Goal: Transaction & Acquisition: Purchase product/service

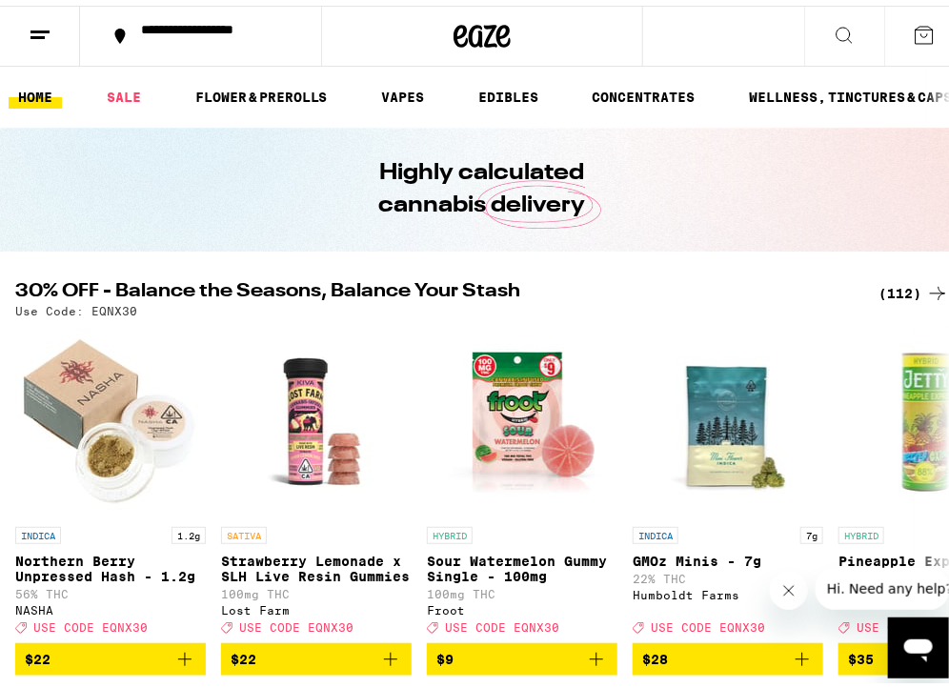
click at [879, 279] on div "(112)" at bounding box center [914, 287] width 71 height 23
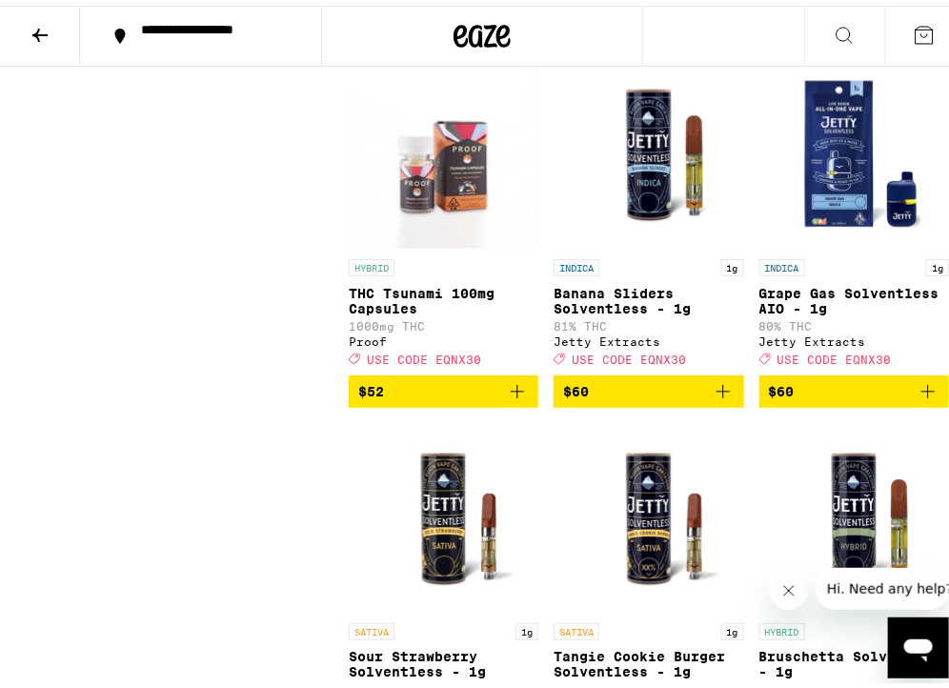
scroll to position [11852, 0]
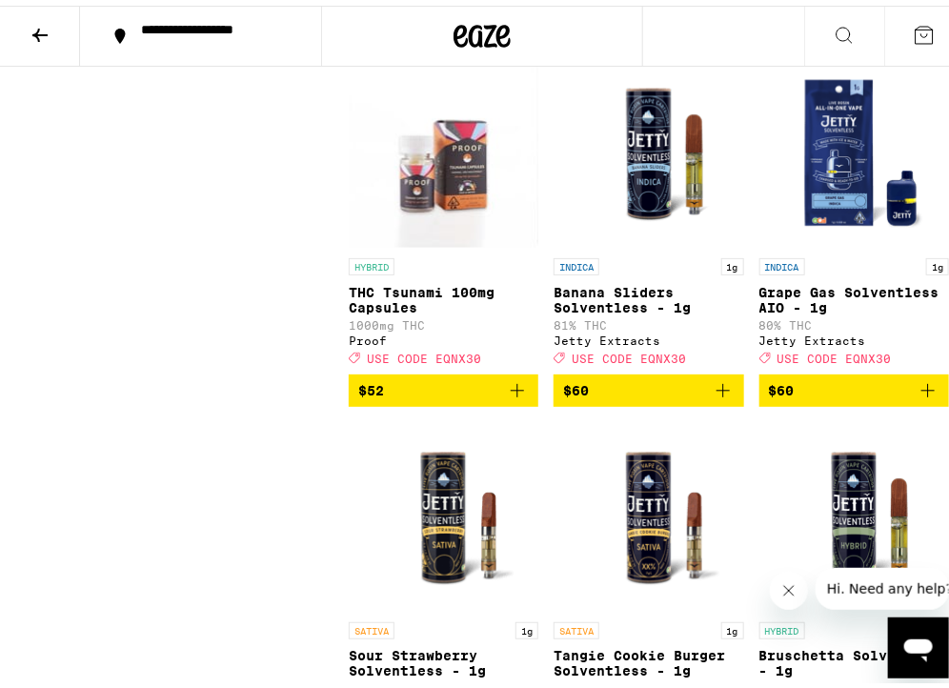
click at [45, 28] on icon at bounding box center [39, 29] width 15 height 13
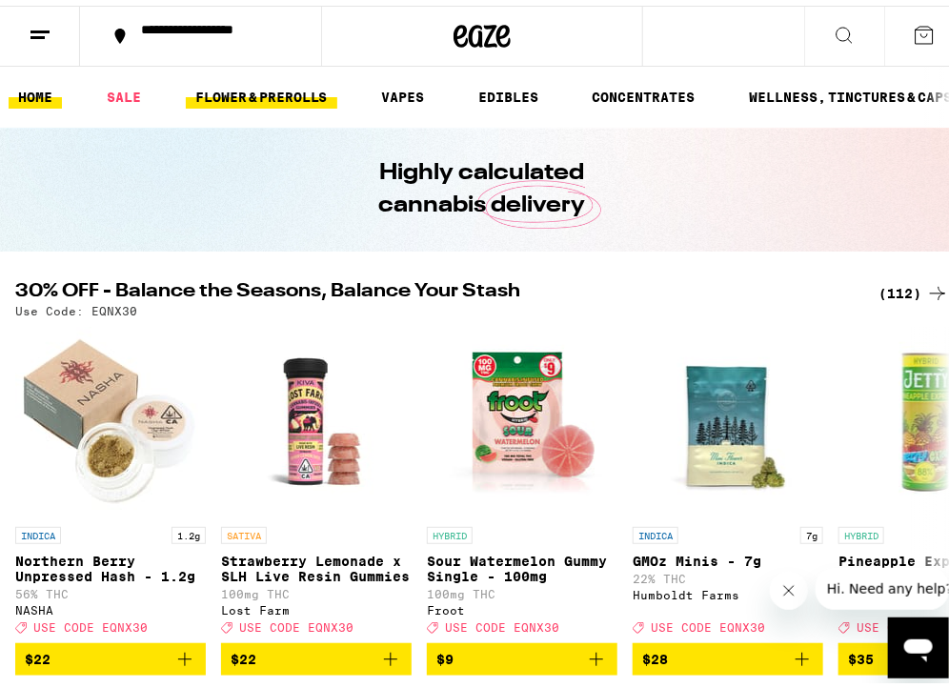
click at [248, 84] on link "FLOWER & PREROLLS" at bounding box center [262, 91] width 152 height 23
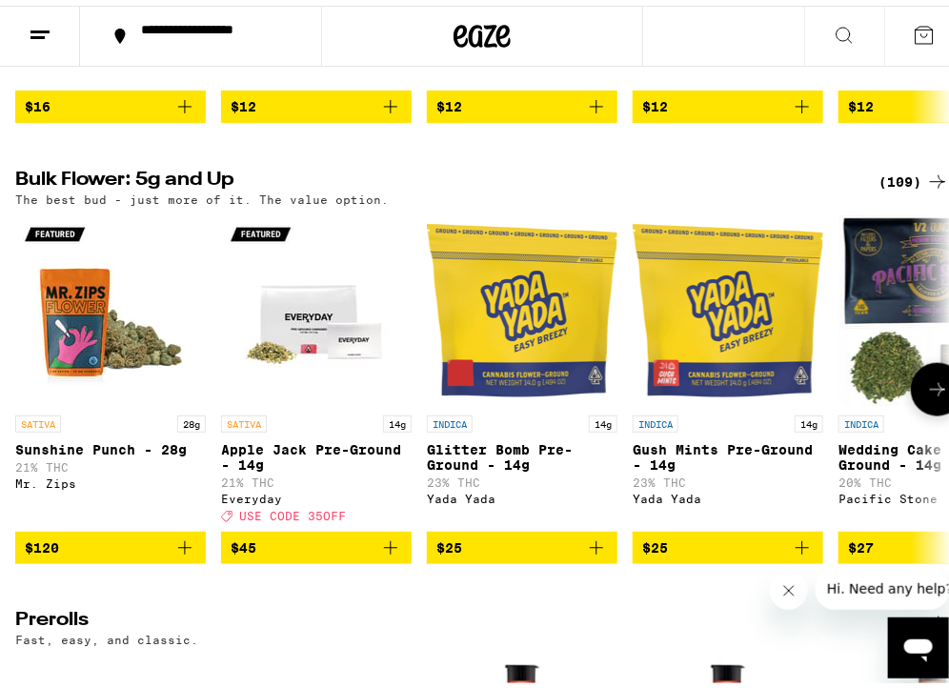
scroll to position [572, 0]
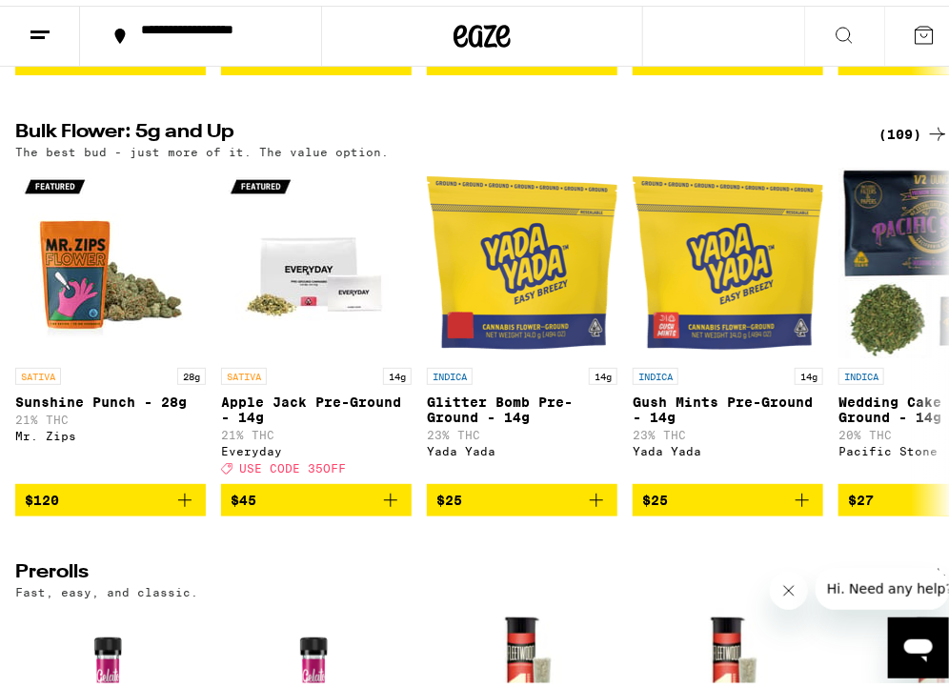
click at [894, 132] on div "(109)" at bounding box center [914, 128] width 71 height 23
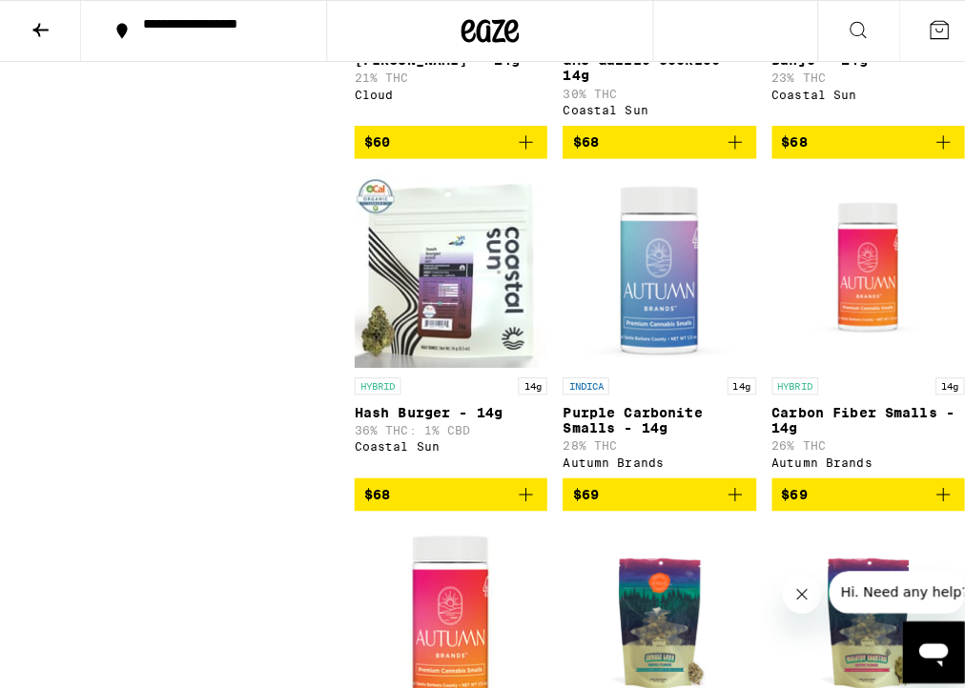
scroll to position [7020, 0]
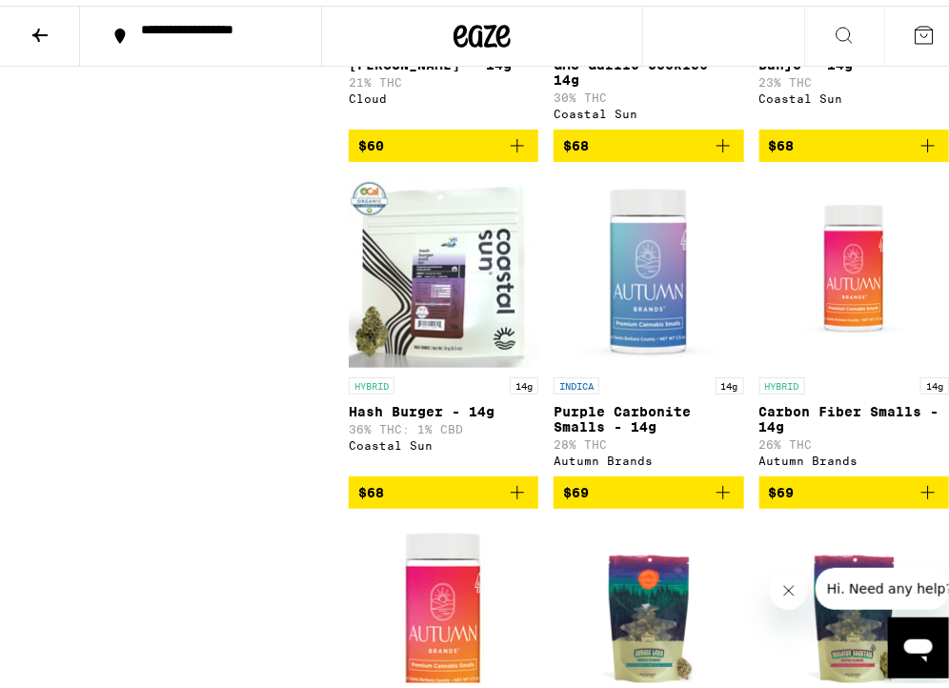
click at [722, 152] on icon "Add to bag" at bounding box center [723, 140] width 23 height 23
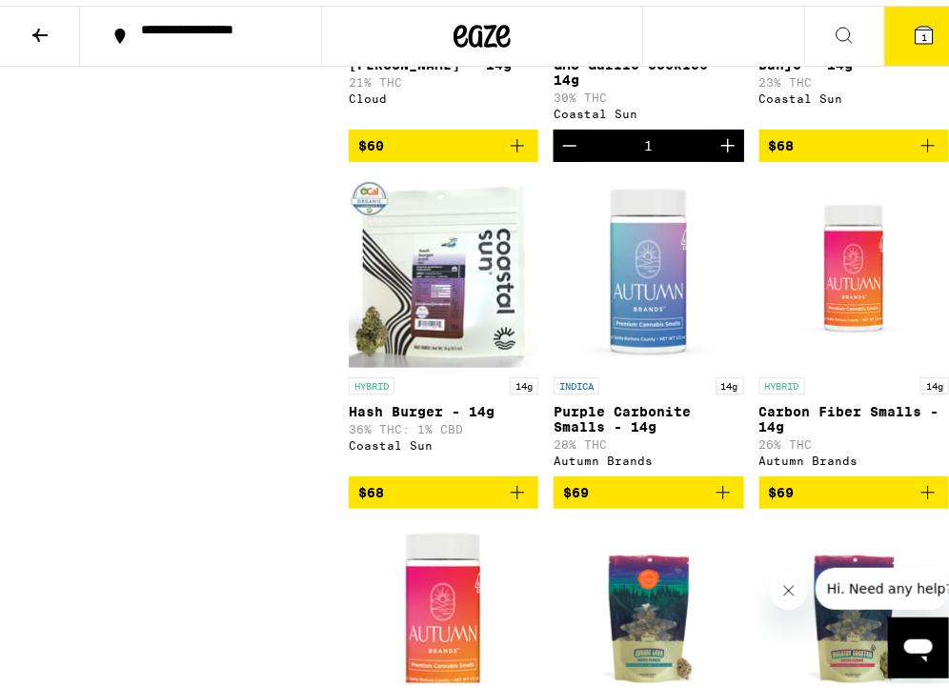
click at [925, 52] on button "1" at bounding box center [924, 30] width 80 height 59
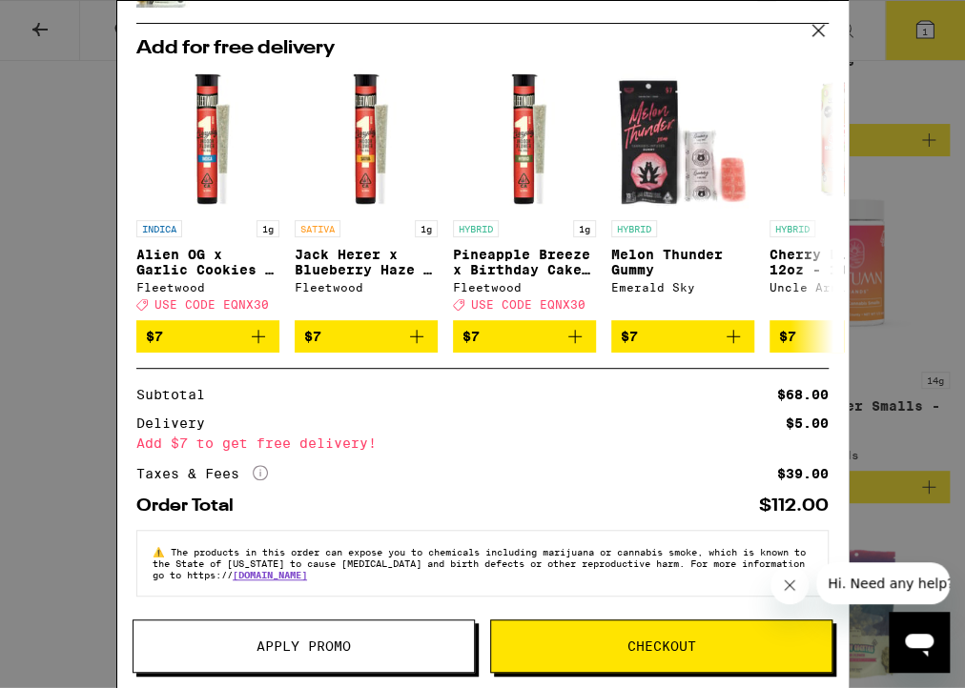
scroll to position [118, 0]
click at [596, 616] on div "Your Cart GMO Garlic Cookies - 14g Coastal Sun $68 1 Add for free delivery INDI…" at bounding box center [482, 316] width 730 height 630
click at [594, 622] on button "Checkout" at bounding box center [661, 646] width 342 height 53
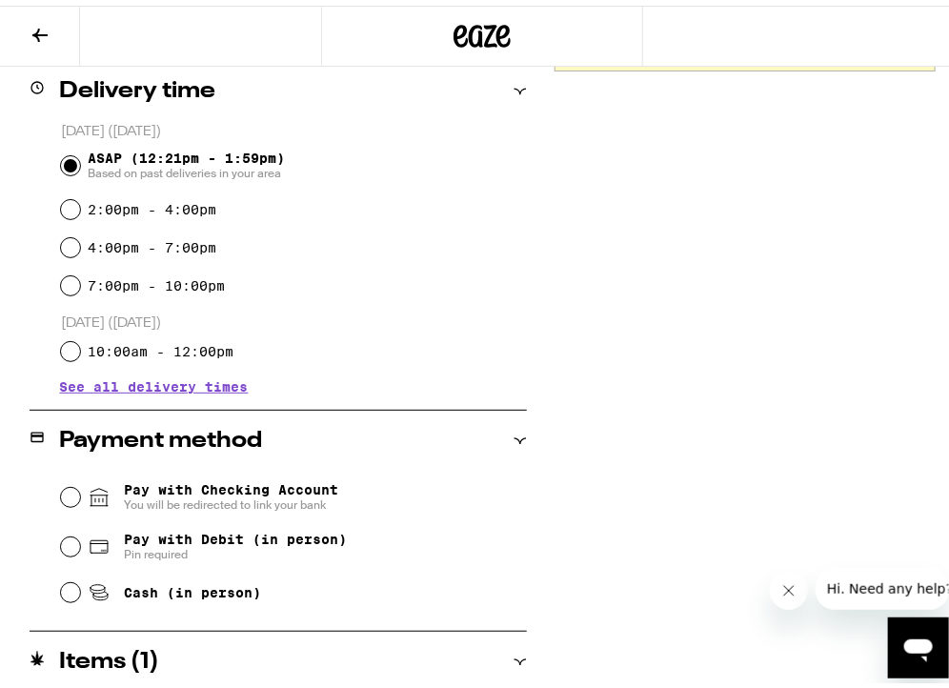
scroll to position [477, 0]
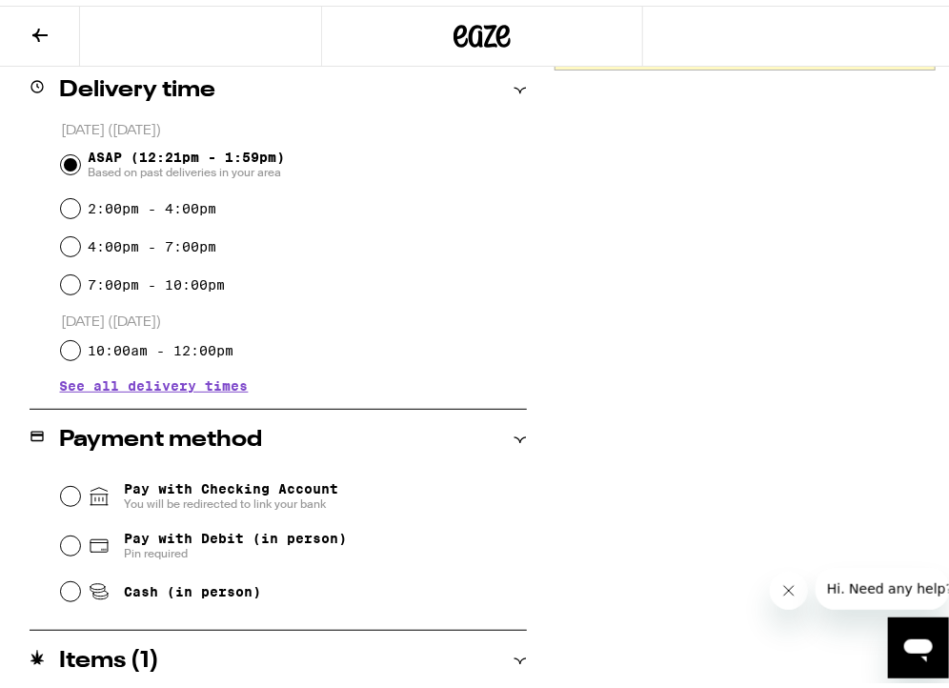
click at [114, 583] on span "Cash (in person)" at bounding box center [174, 586] width 173 height 23
click at [80, 583] on input "Cash (in person)" at bounding box center [70, 586] width 19 height 19
radio input "true"
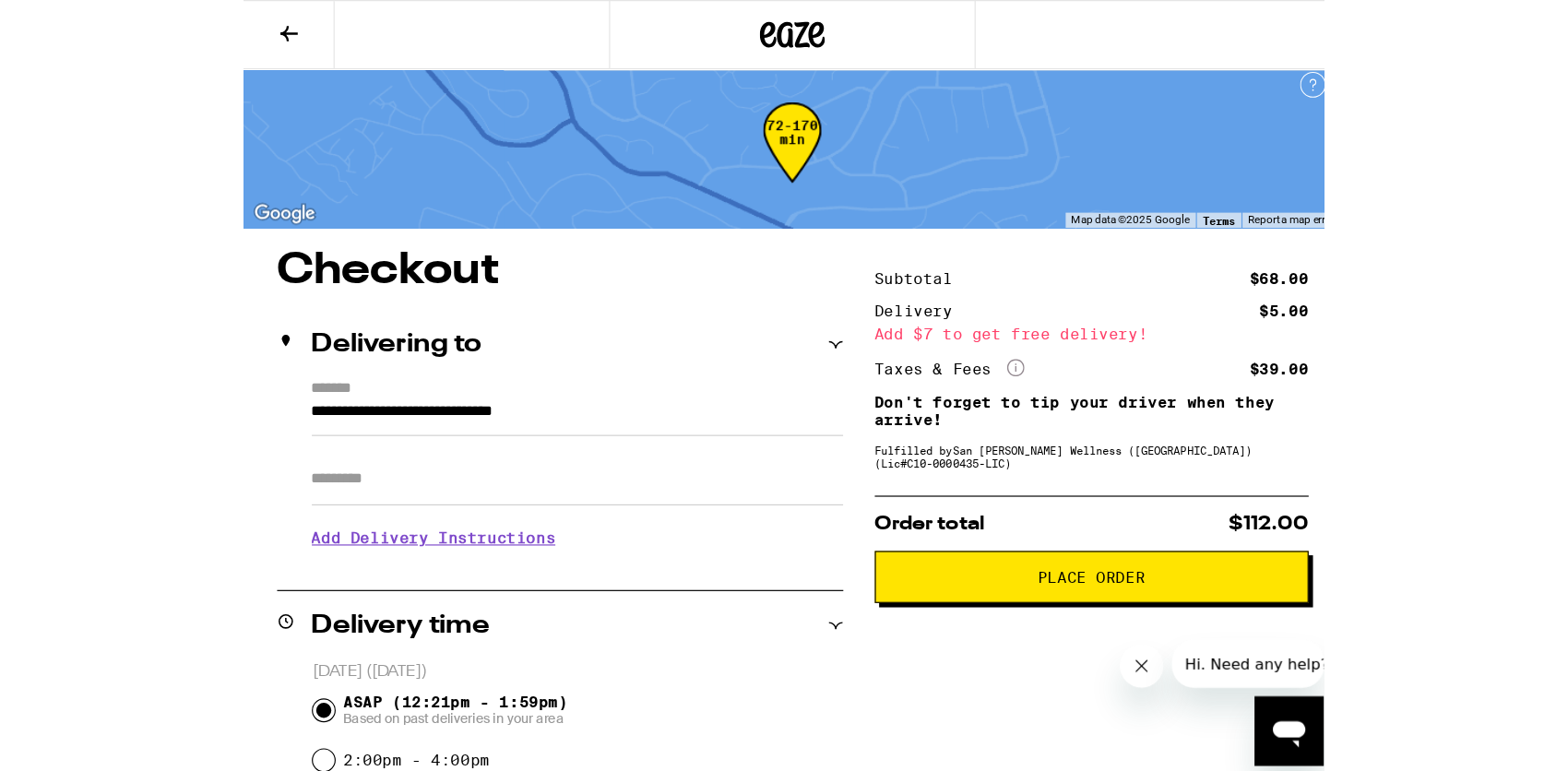
scroll to position [0, 0]
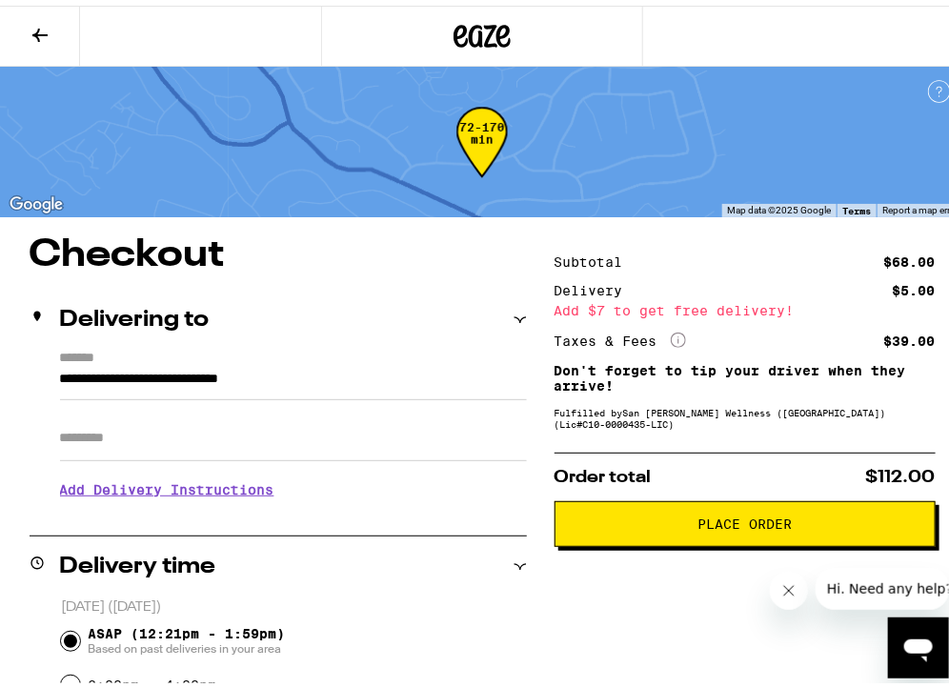
click at [724, 513] on button "Place Order" at bounding box center [745, 519] width 381 height 46
